Goal: Information Seeking & Learning: Learn about a topic

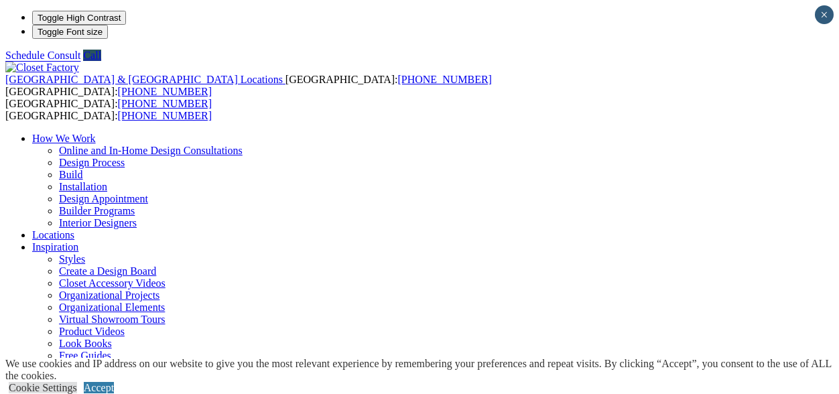
click at [627, 133] on ul "How We Work Online and In-Home Design Consultations Design Process Build Instal…" at bounding box center [419, 320] width 828 height 374
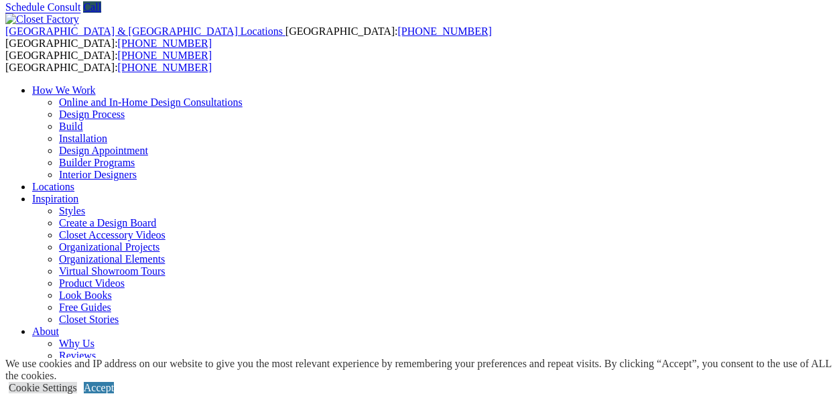
scroll to position [48, 0]
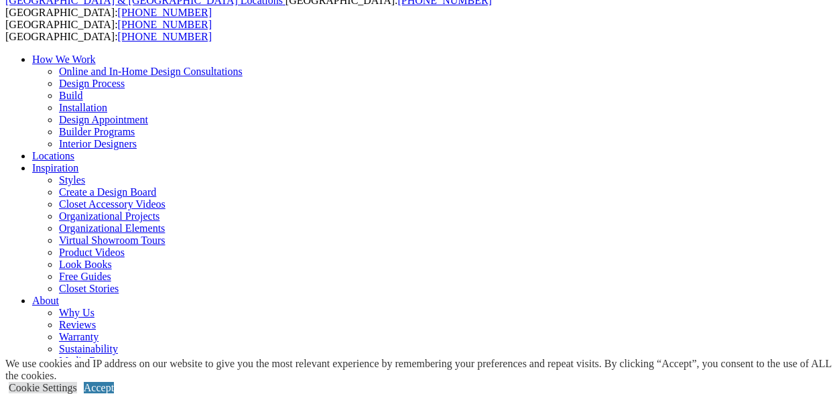
scroll to position [80, 0]
click at [77, 382] on link "Cookie Settings" at bounding box center [43, 387] width 68 height 11
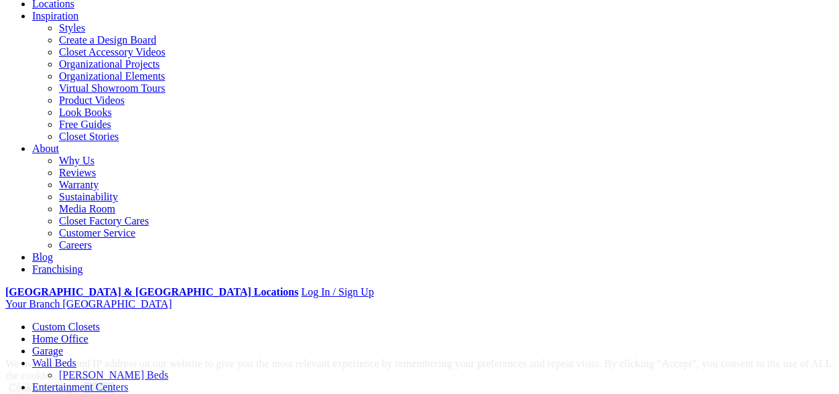
scroll to position [383, 0]
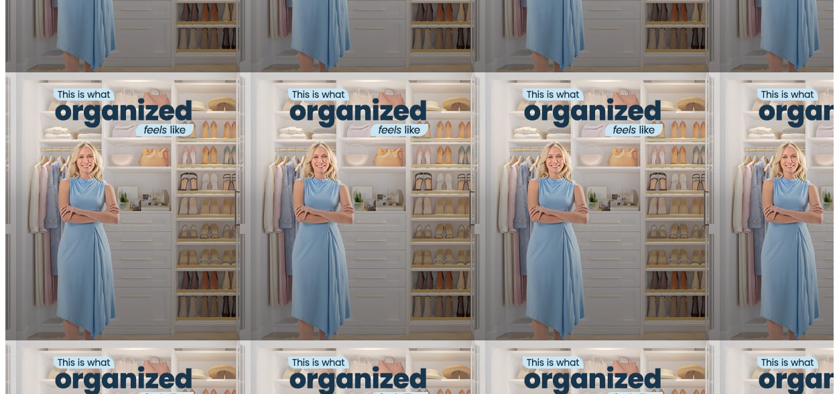
scroll to position [963, 0]
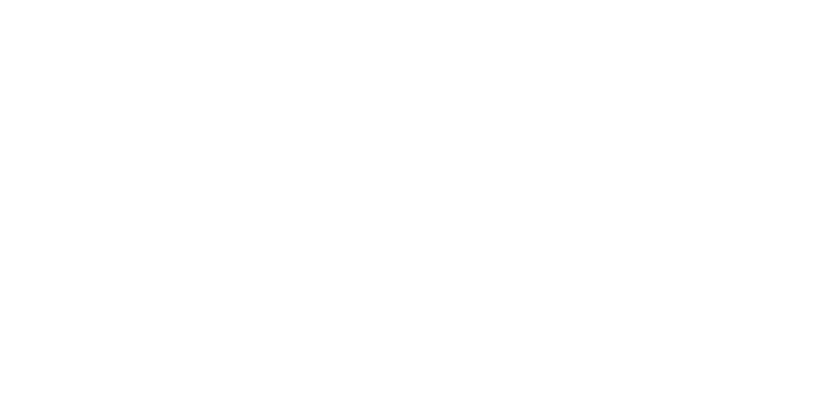
scroll to position [2349, 0]
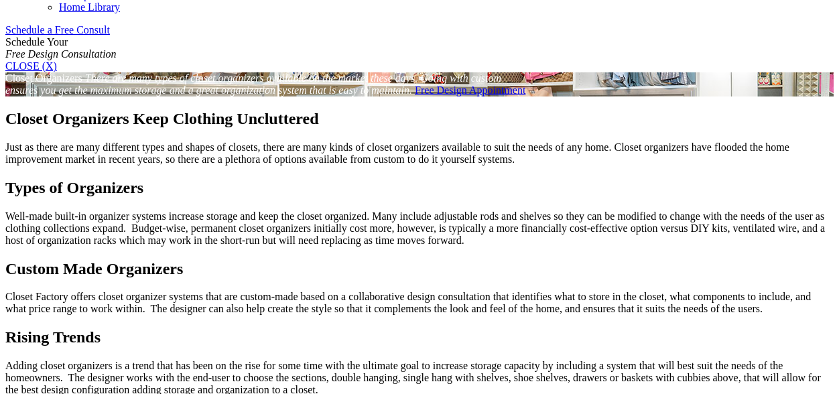
scroll to position [848, 0]
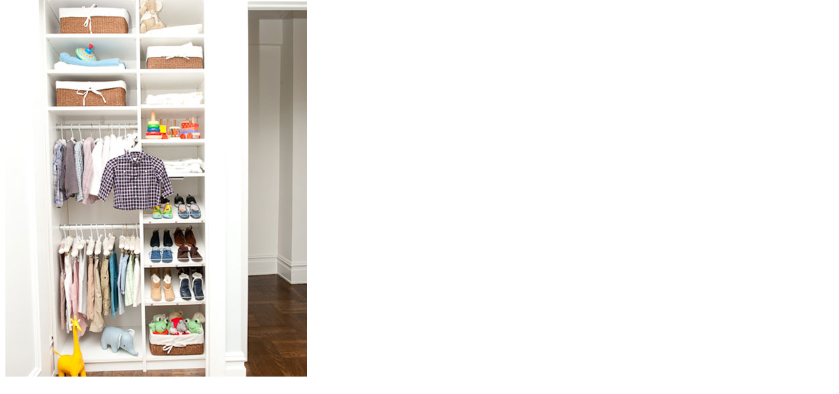
scroll to position [1254, 0]
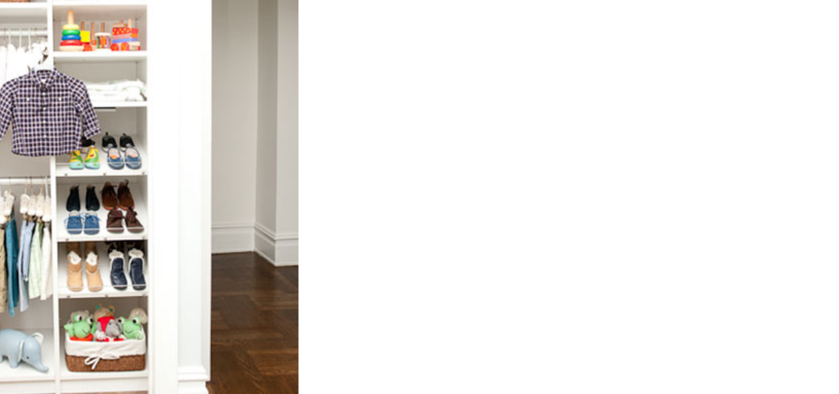
scroll to position [1253, 0]
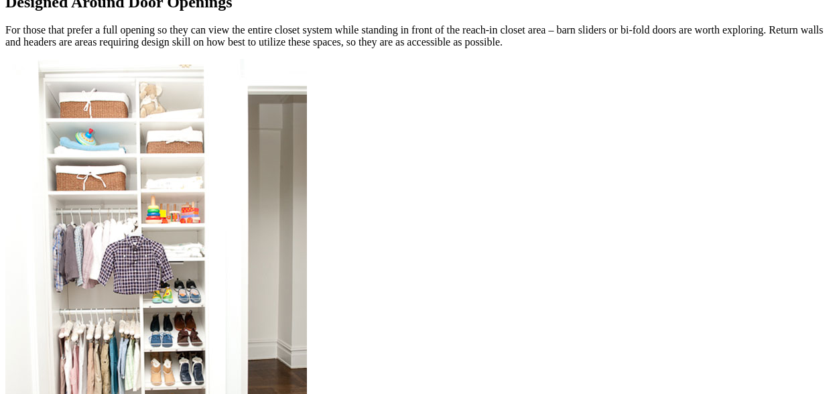
scroll to position [1220, 0]
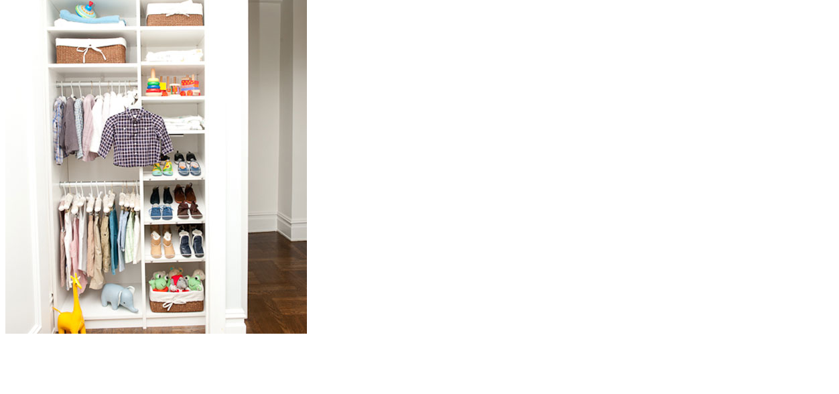
scroll to position [1333, 0]
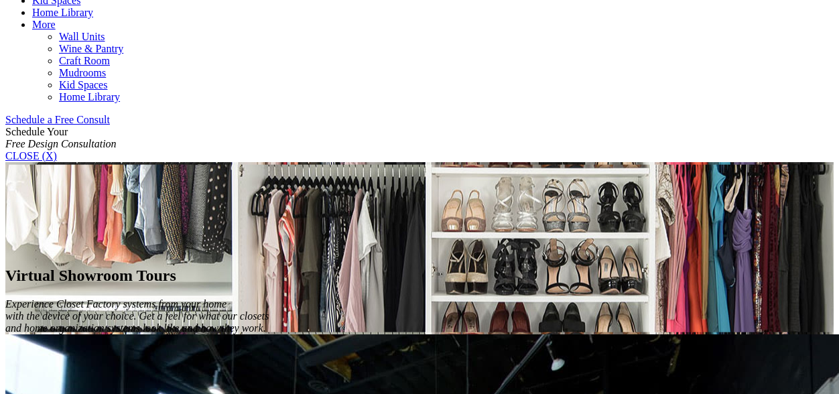
scroll to position [789, 0]
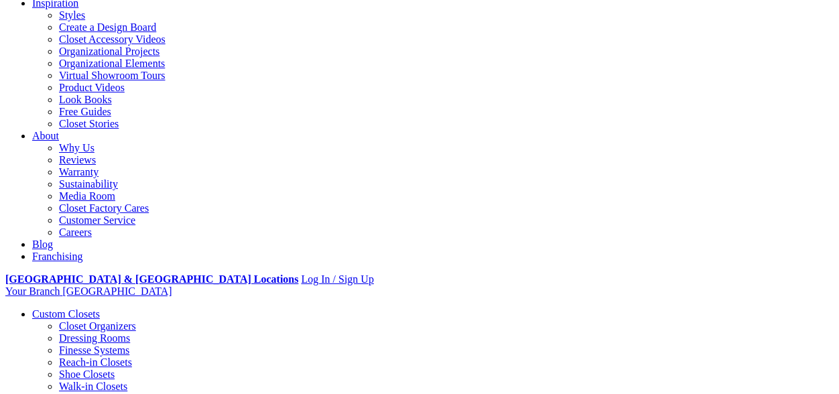
scroll to position [247, 0]
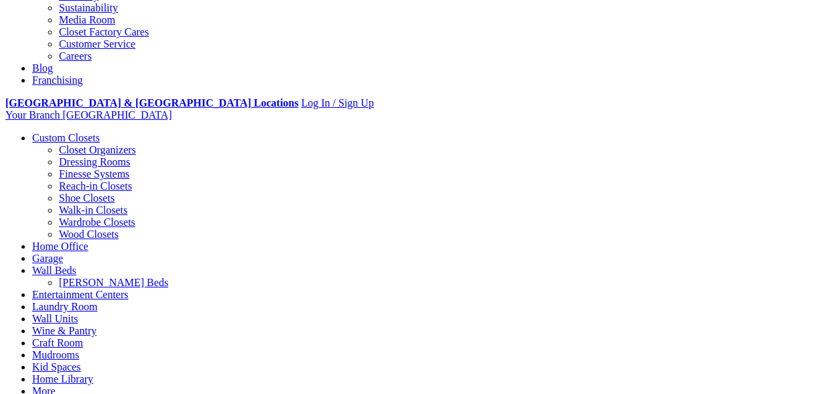
scroll to position [396, 0]
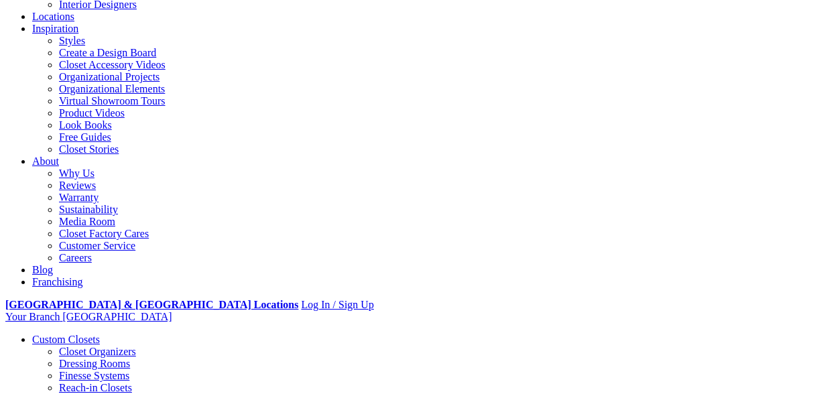
scroll to position [223, 0]
